Goal: Check status: Check status

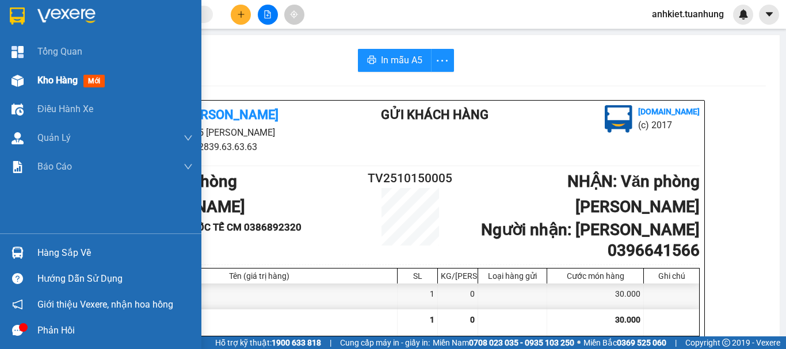
click at [23, 75] on img at bounding box center [18, 81] width 12 height 12
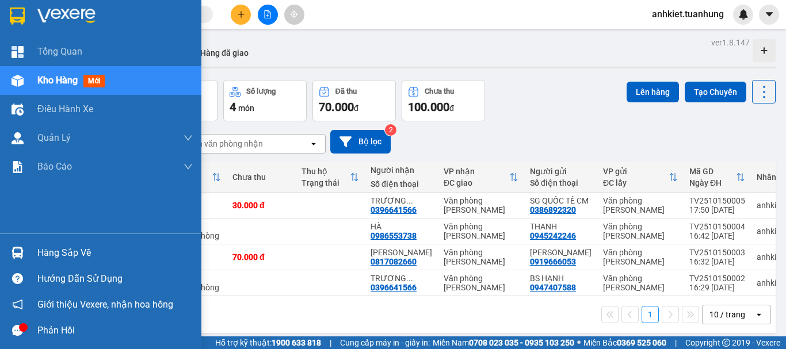
click at [68, 256] on div "Hàng sắp về" at bounding box center [114, 253] width 155 height 17
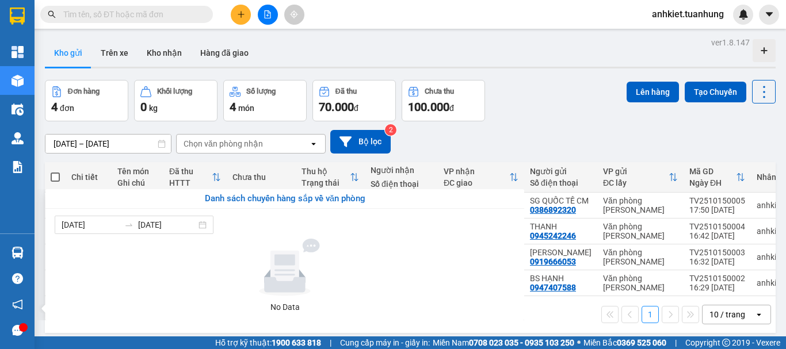
click at [488, 105] on section "Kết quả tìm kiếm ( 306 ) Bộ lọc Mã ĐH Trạng thái Món hàng Thu hộ Tổng cước Chưa…" at bounding box center [393, 174] width 786 height 349
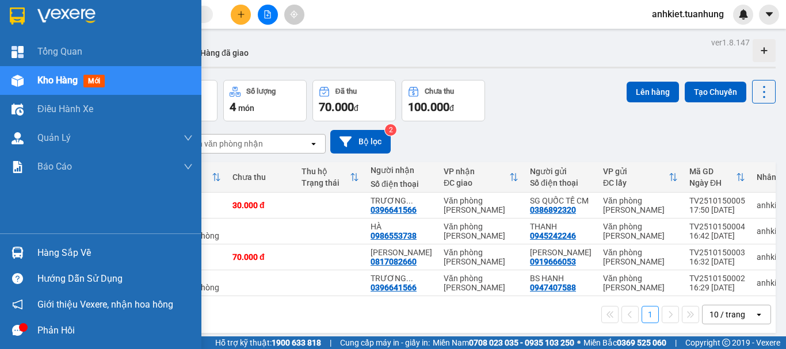
click at [61, 328] on div "Phản hồi" at bounding box center [114, 330] width 155 height 17
click at [25, 260] on div at bounding box center [17, 253] width 20 height 20
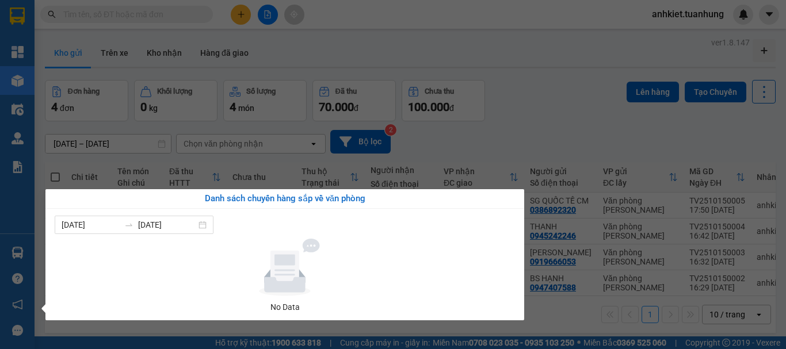
click at [374, 151] on section "Kết quả tìm kiếm ( 306 ) Bộ lọc Mã ĐH Trạng thái Món hàng Thu hộ Tổng cước Chưa…" at bounding box center [393, 174] width 786 height 349
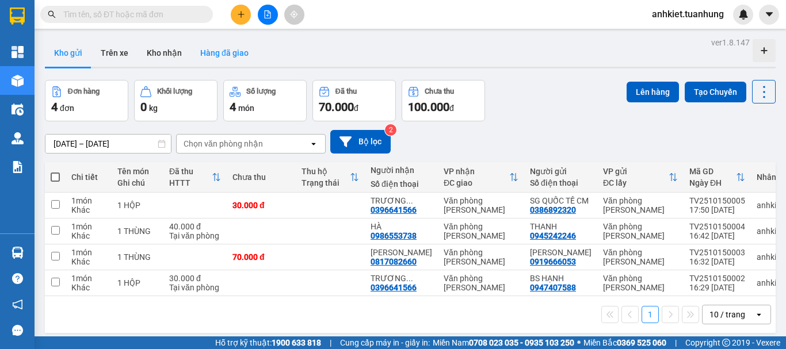
click at [212, 56] on button "Hàng đã giao" at bounding box center [224, 53] width 67 height 28
